Goal: Find specific page/section: Find specific page/section

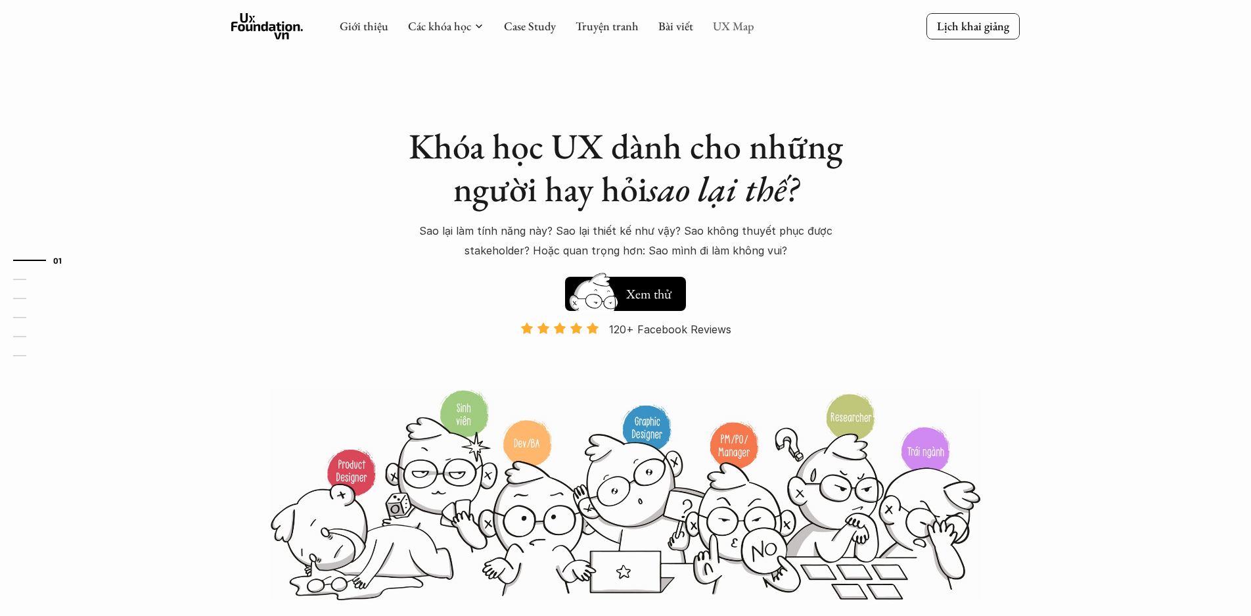
click at [727, 29] on link "UX Map" at bounding box center [733, 25] width 41 height 15
click at [724, 28] on link "UX Map" at bounding box center [733, 25] width 41 height 15
click at [678, 31] on link "Bài viết" at bounding box center [675, 25] width 35 height 15
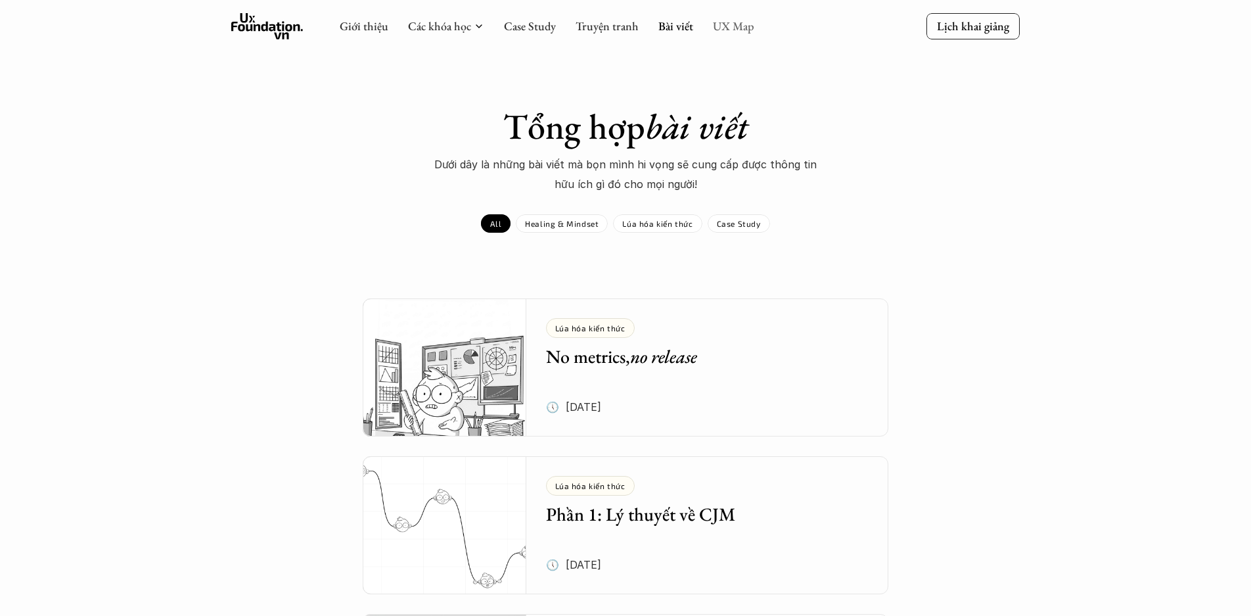
click at [719, 22] on link "UX Map" at bounding box center [733, 25] width 41 height 15
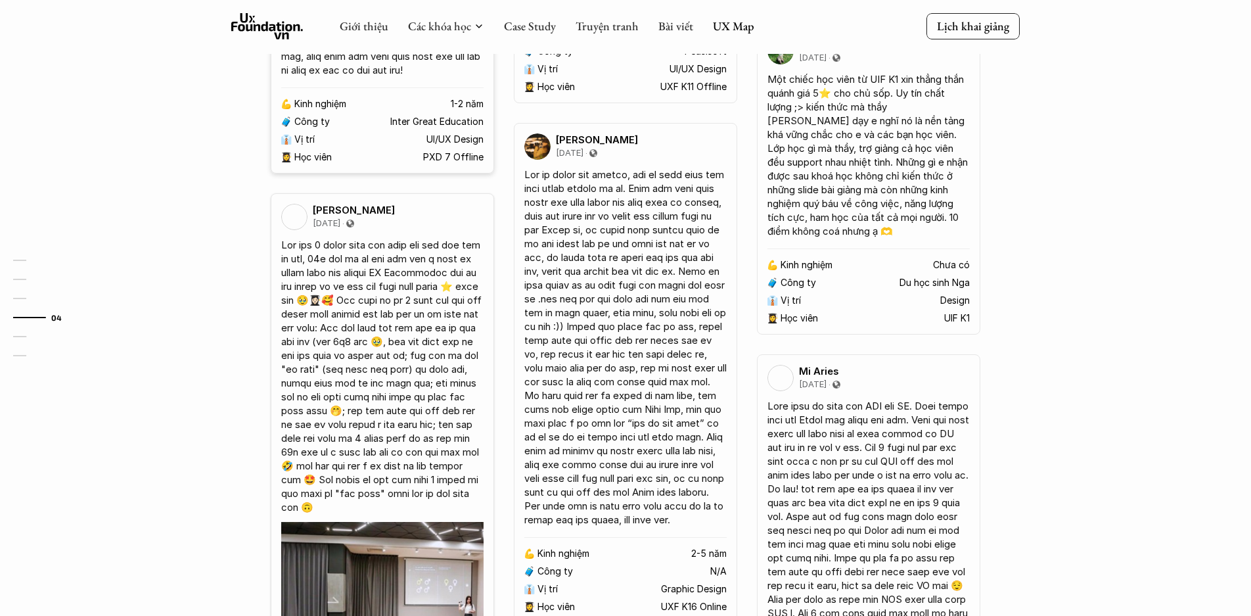
scroll to position [2075, 0]
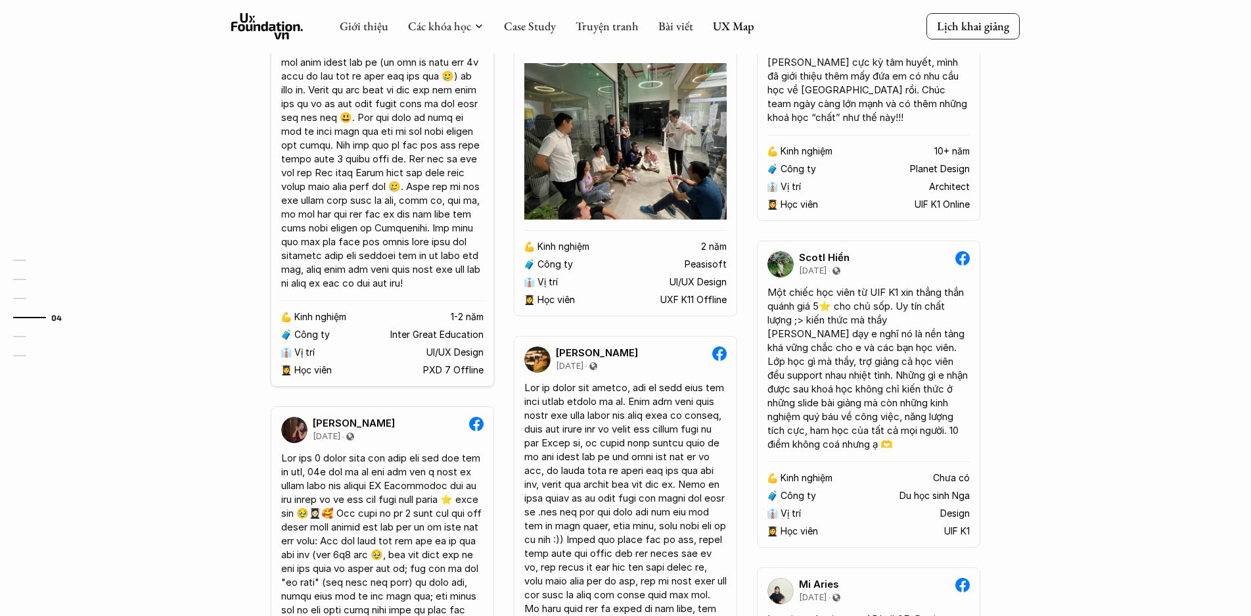
click at [290, 18] on icon at bounding box center [267, 26] width 72 height 26
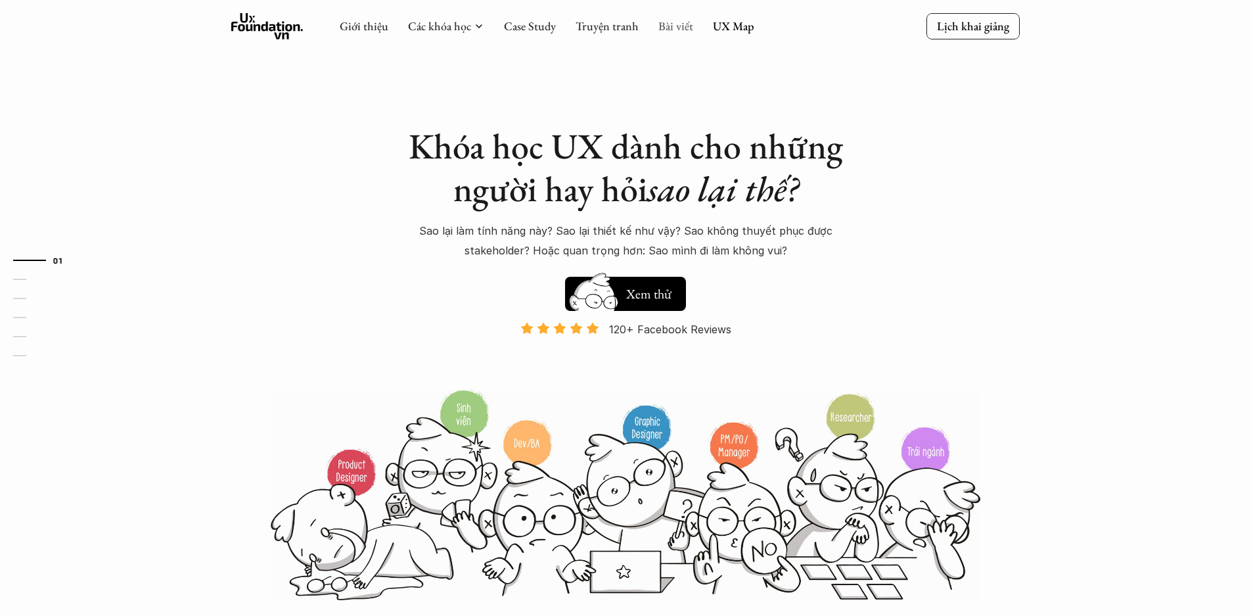
click at [668, 28] on link "Bài viết" at bounding box center [675, 25] width 35 height 15
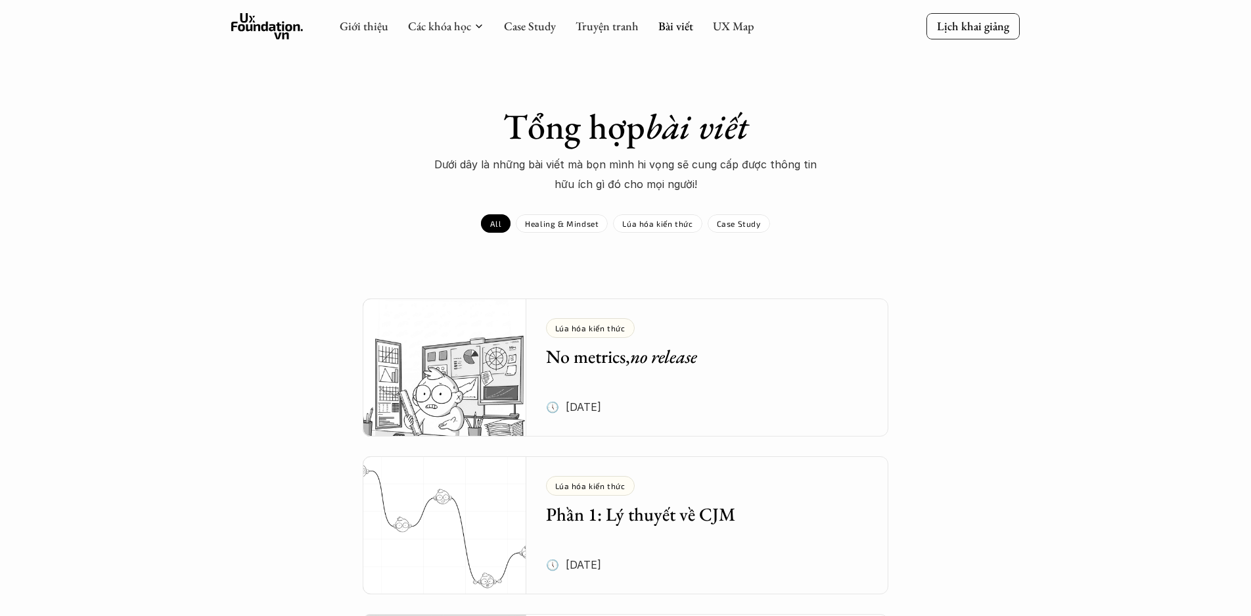
click at [733, 35] on div "Giới thiệu Các khóa học Case Study Truyện tranh Bài viết UX Map" at bounding box center [547, 26] width 415 height 26
click at [734, 30] on link "UX Map" at bounding box center [733, 25] width 41 height 15
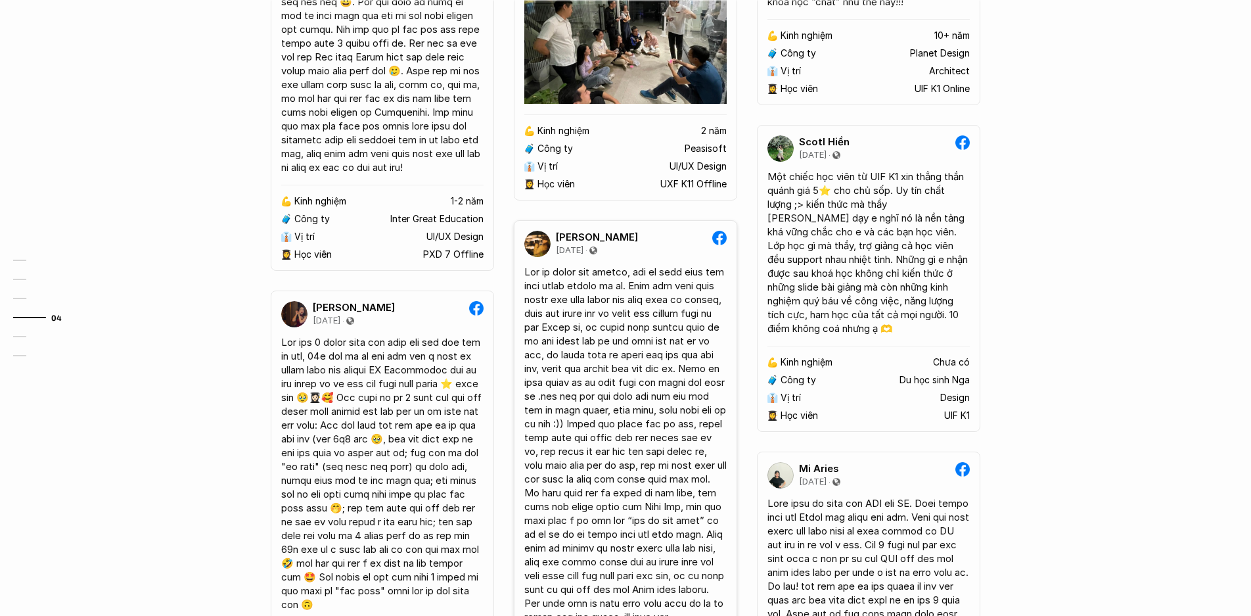
scroll to position [2234, 0]
